Goal: Task Accomplishment & Management: Manage account settings

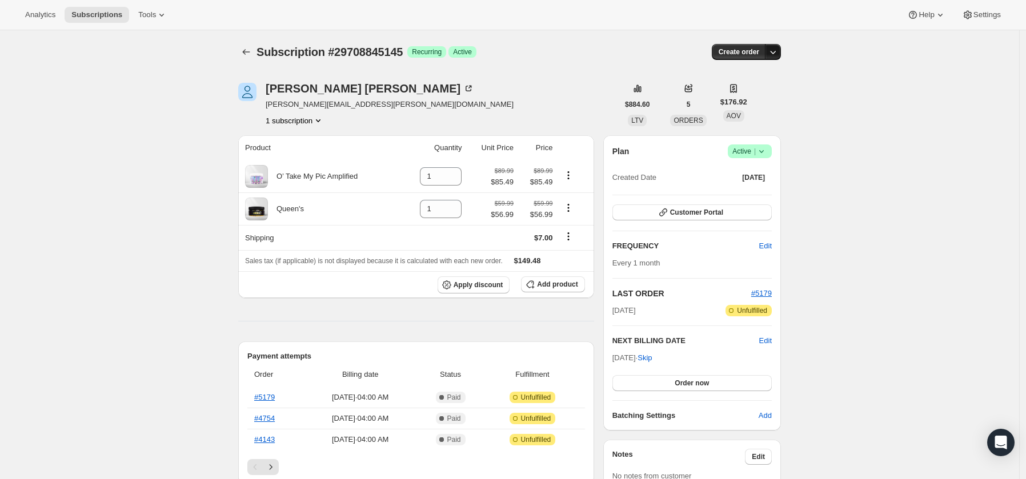
click at [777, 50] on icon "button" at bounding box center [772, 51] width 11 height 11
click at [776, 50] on icon "button" at bounding box center [772, 51] width 11 height 11
click at [766, 149] on icon at bounding box center [761, 151] width 11 height 11
click at [757, 199] on button "Cancel subscription" at bounding box center [749, 193] width 71 height 18
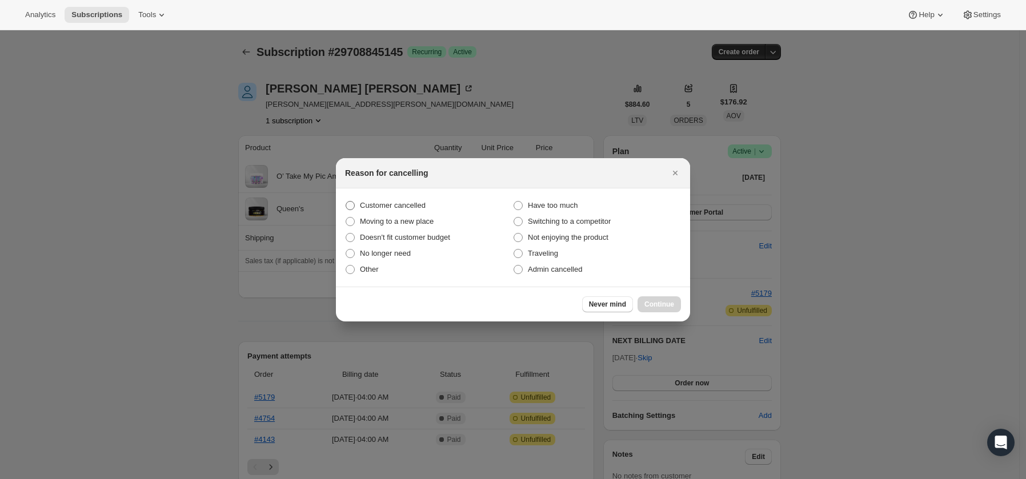
click at [361, 202] on span "Customer cancelled" at bounding box center [393, 205] width 66 height 9
click at [346, 202] on input "Customer cancelled" at bounding box center [346, 201] width 1 height 1
radio input "true"
click at [665, 302] on span "Continue" at bounding box center [659, 304] width 30 height 9
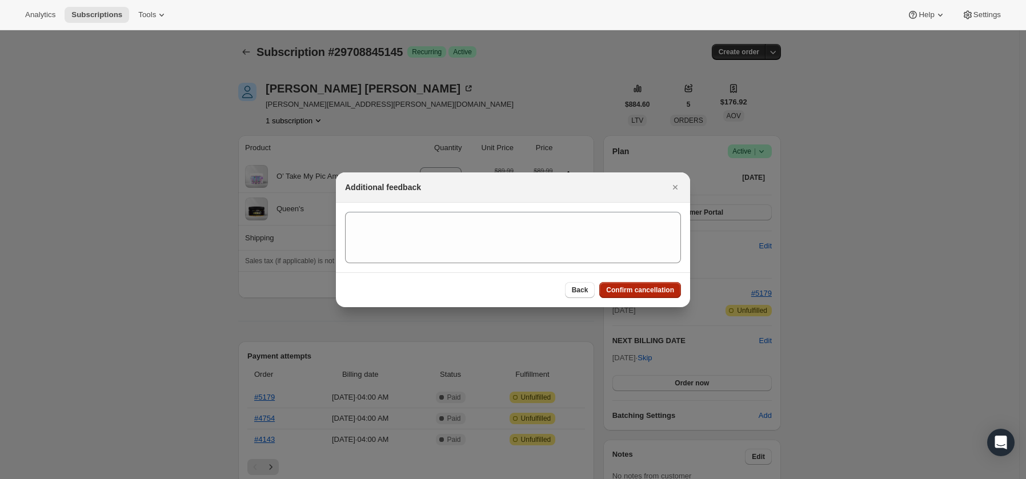
click at [625, 283] on button "Confirm cancellation" at bounding box center [640, 290] width 82 height 16
